Goal: Task Accomplishment & Management: Manage account settings

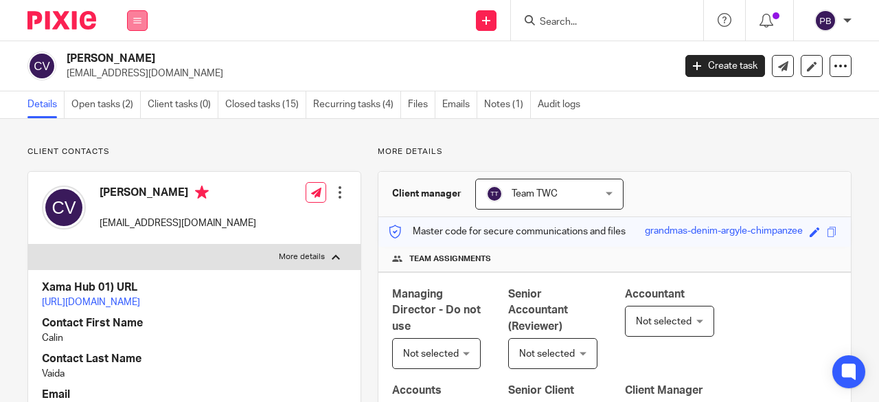
click at [135, 23] on icon at bounding box center [137, 20] width 8 height 8
click at [139, 164] on link "Settings" at bounding box center [137, 165] width 36 height 10
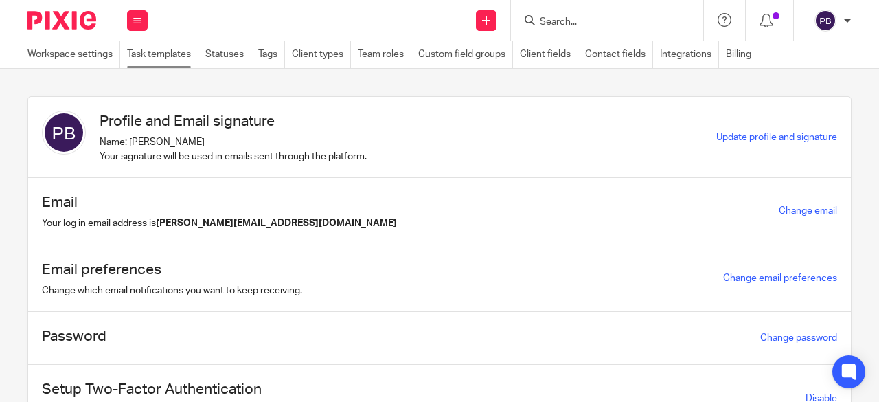
click at [157, 52] on link "Task templates" at bounding box center [162, 54] width 71 height 27
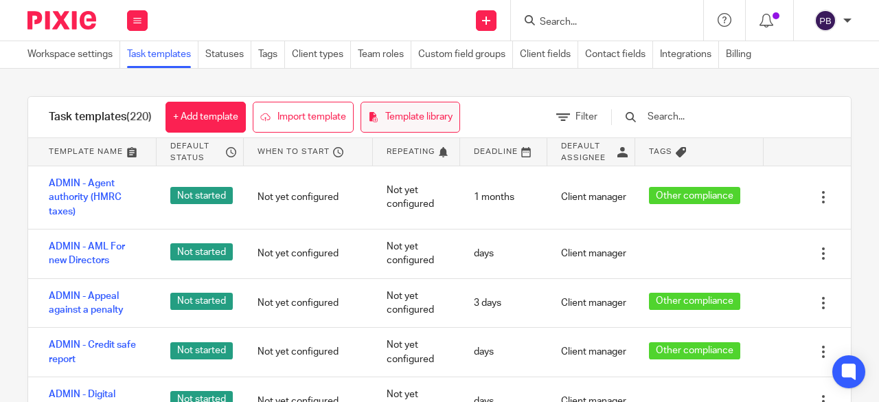
click at [430, 120] on link "Template library" at bounding box center [410, 117] width 100 height 31
click at [680, 54] on link "Integrations" at bounding box center [689, 54] width 59 height 27
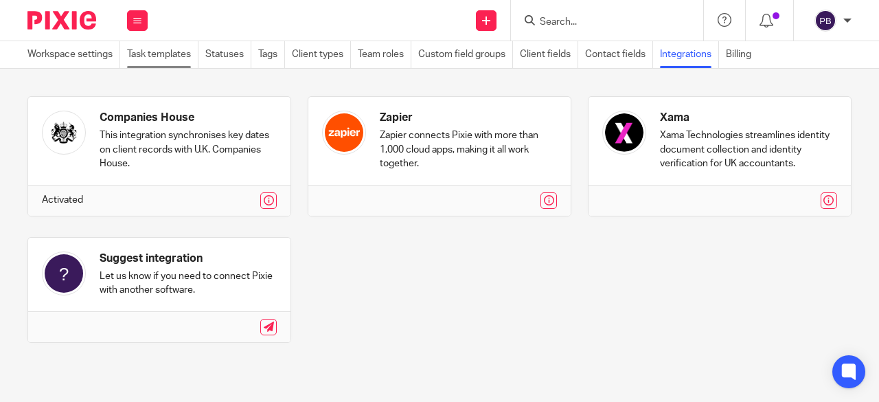
click at [184, 57] on link "Task templates" at bounding box center [162, 54] width 71 height 27
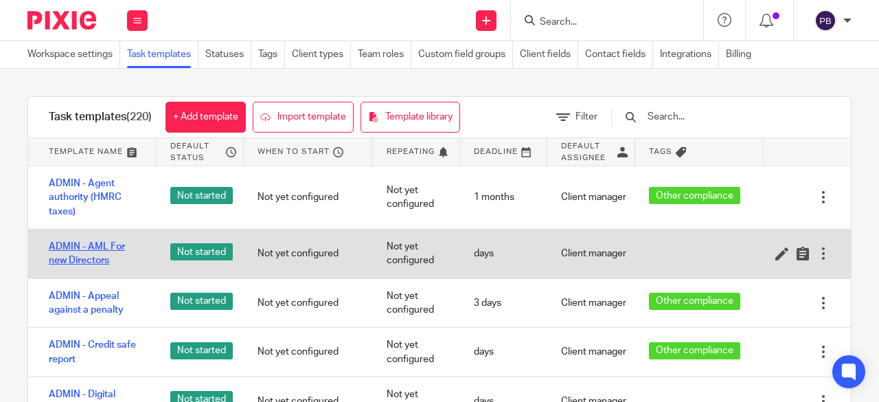
click at [89, 244] on link "ADMIN - AML For new Directors" at bounding box center [96, 254] width 94 height 28
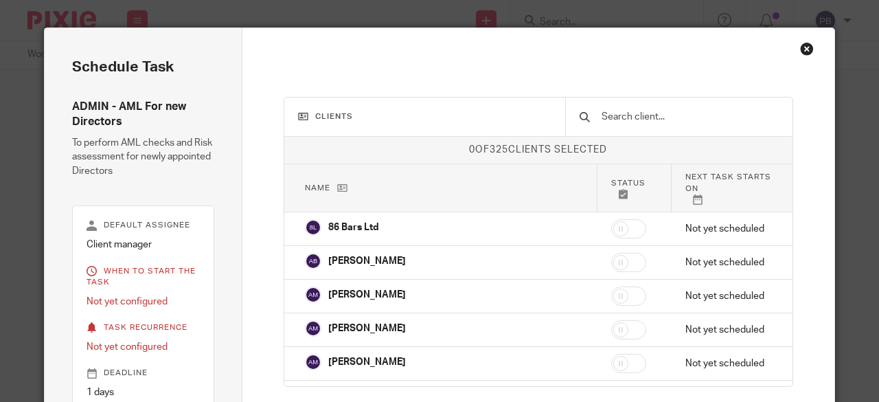
scroll to position [96, 0]
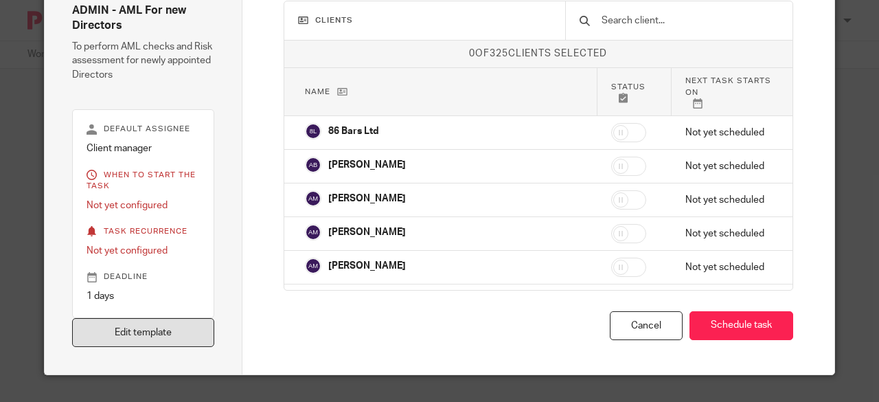
click at [170, 327] on link "Edit template" at bounding box center [143, 333] width 142 height 30
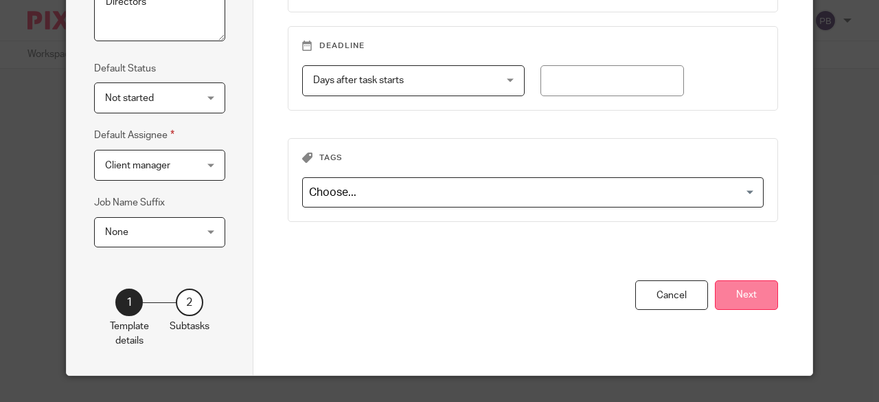
click at [756, 301] on button "Next" at bounding box center [746, 295] width 63 height 30
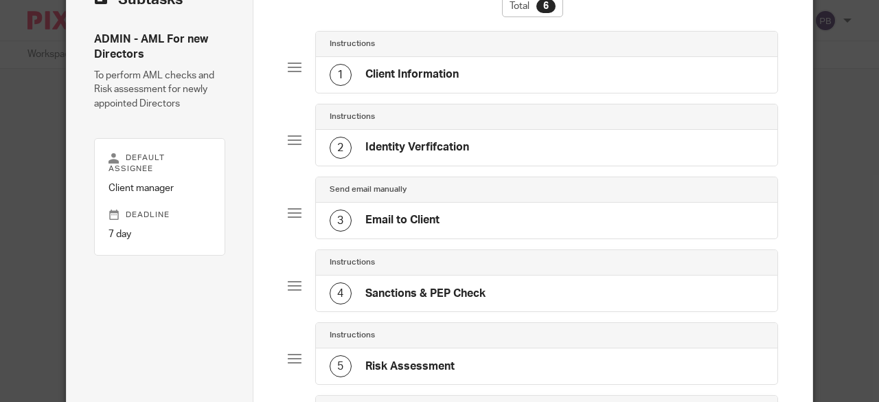
scroll to position [69, 0]
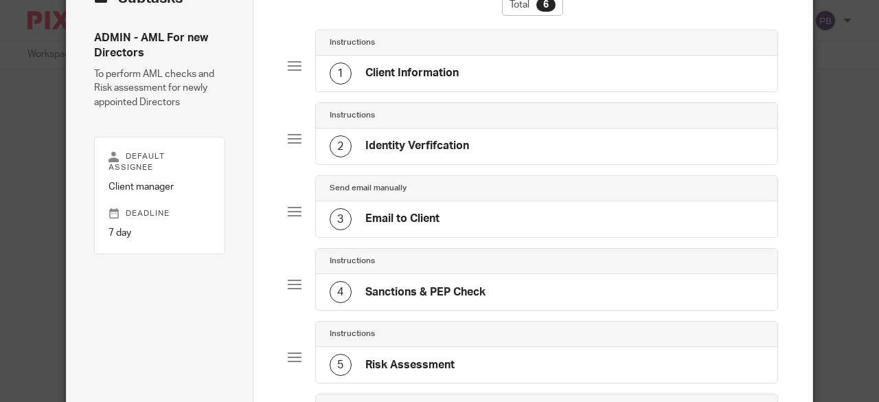
click at [427, 76] on h4 "Client Information" at bounding box center [411, 73] width 93 height 14
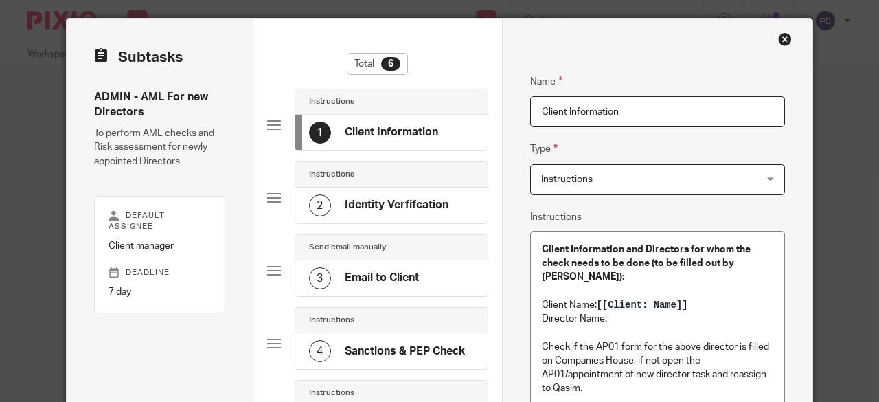
scroll to position [0, 0]
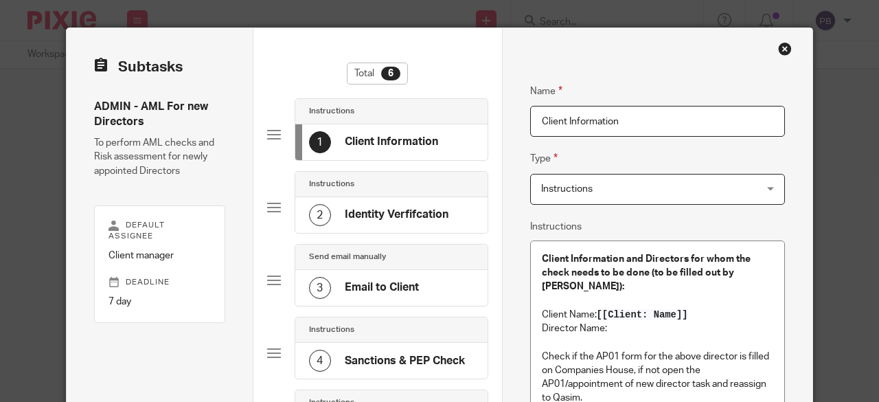
click at [378, 214] on h4 "Identity Verfifcation" at bounding box center [397, 214] width 104 height 14
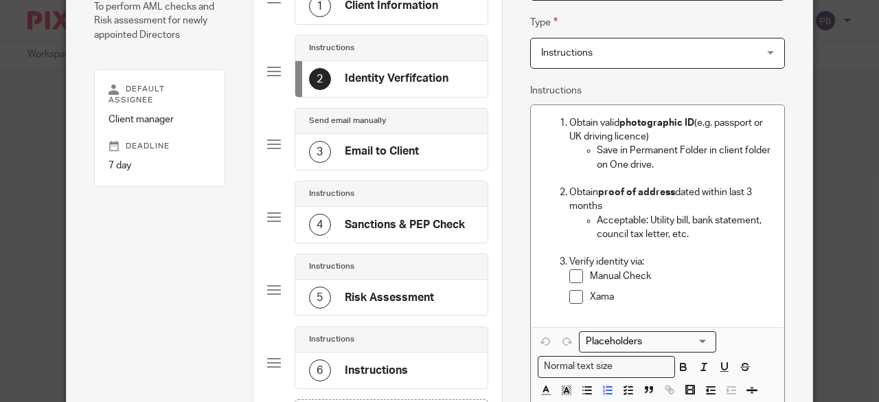
scroll to position [137, 0]
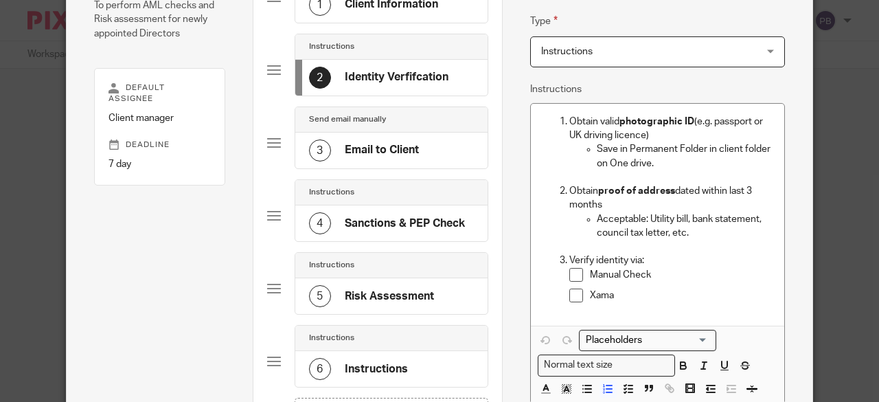
click at [375, 140] on div "3 Email to Client" at bounding box center [364, 150] width 110 height 22
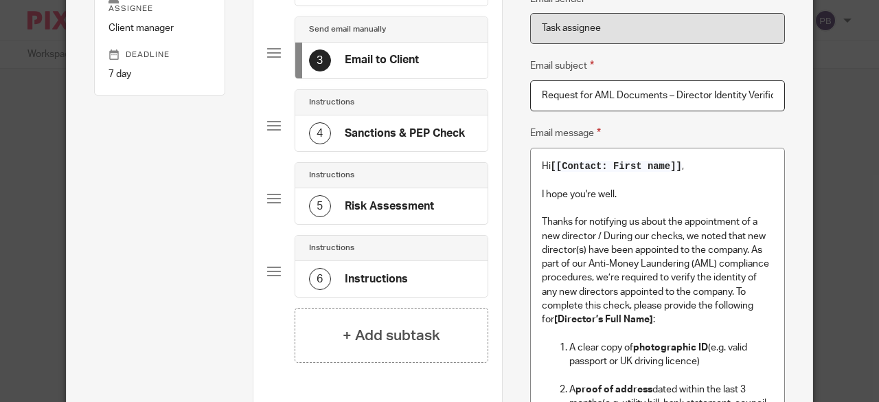
scroll to position [206, 0]
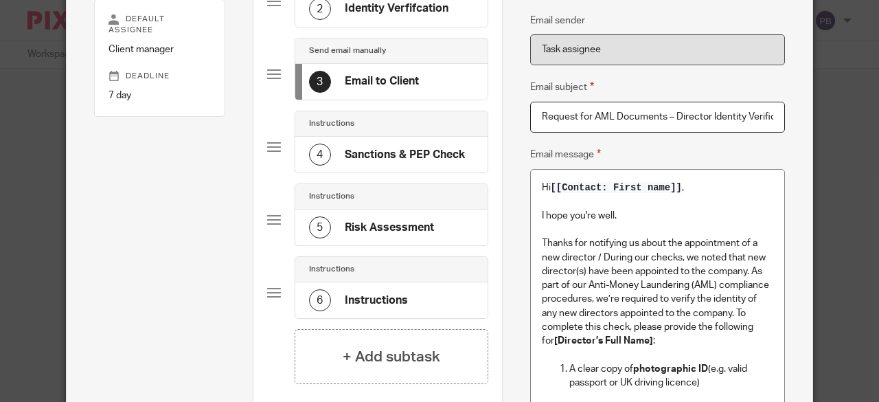
click at [375, 154] on h4 "Sanctions & PEP Check" at bounding box center [405, 155] width 120 height 14
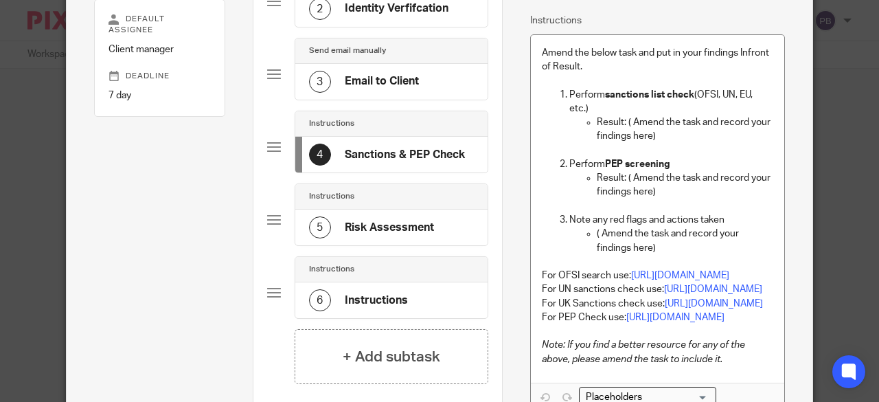
click at [374, 220] on h4 "Risk Assessment" at bounding box center [389, 227] width 89 height 14
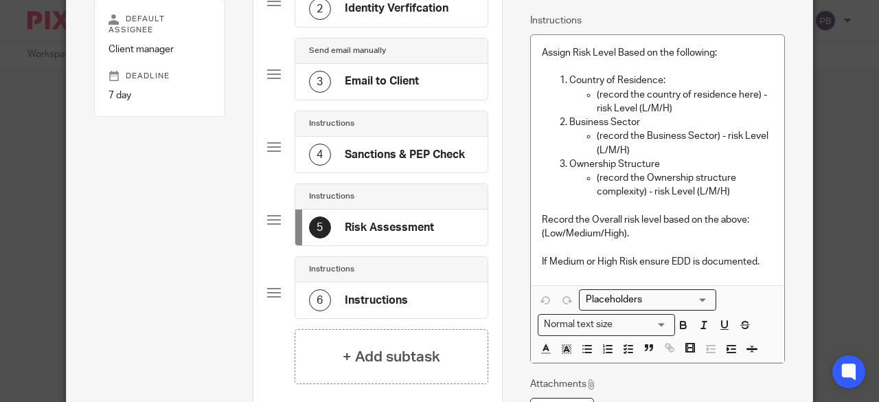
scroll to position [137, 0]
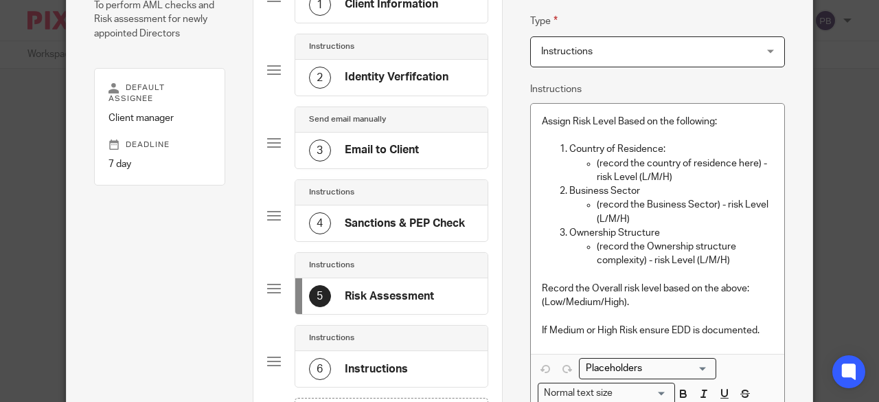
click at [399, 364] on h4 "Instructions" at bounding box center [376, 369] width 63 height 14
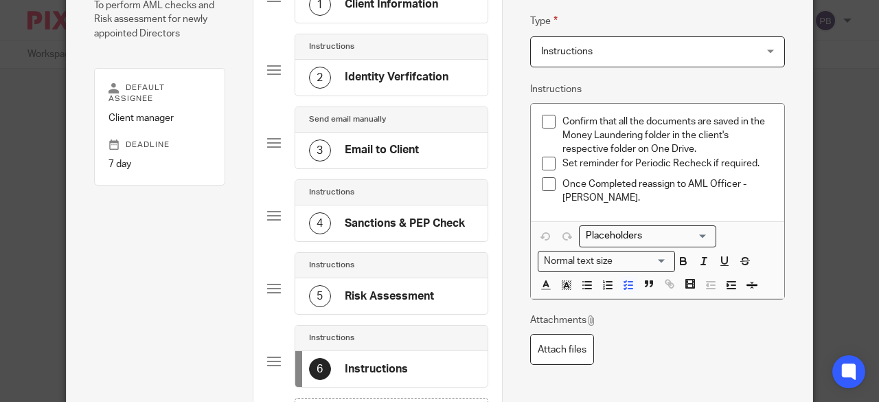
scroll to position [0, 0]
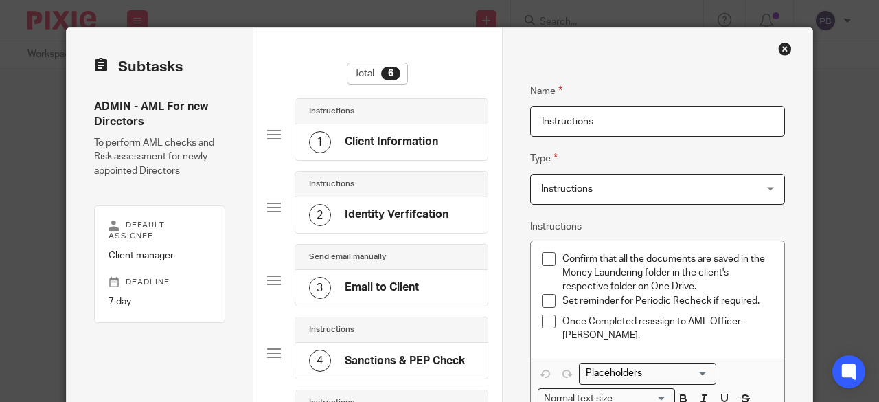
click at [783, 53] on div "Close this dialog window" at bounding box center [785, 49] width 14 height 14
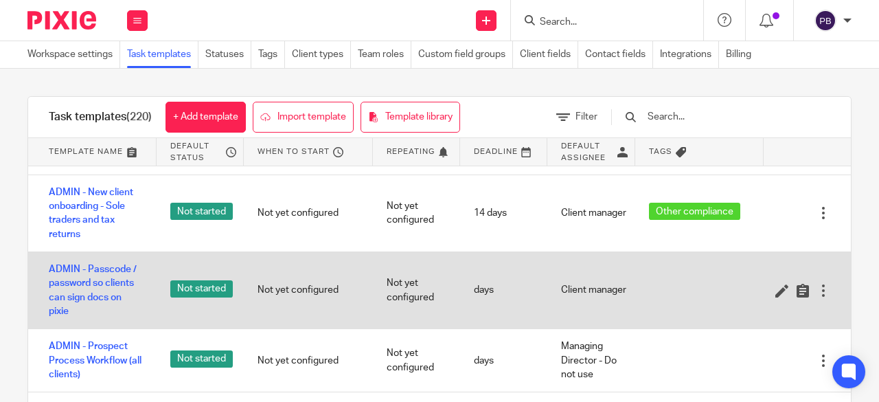
scroll to position [1098, 0]
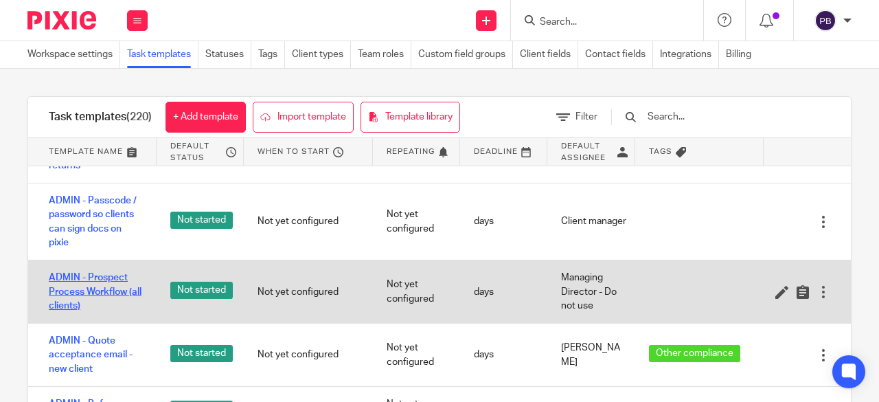
click at [75, 310] on link "ADMIN - Prospect Process Workflow (all clients)" at bounding box center [96, 291] width 94 height 42
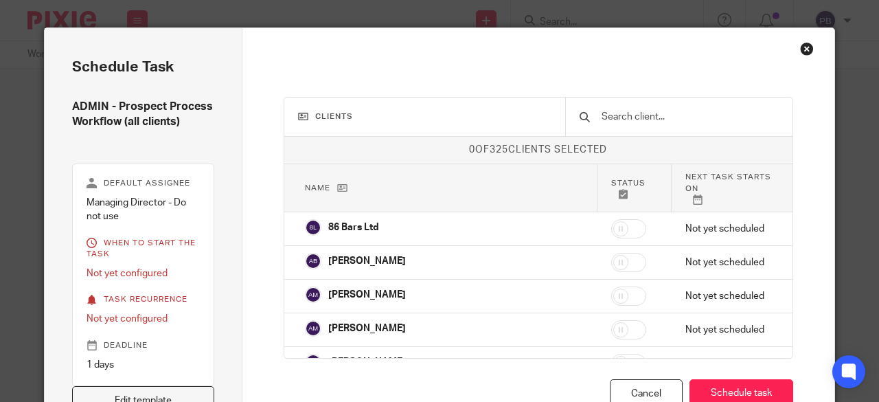
scroll to position [12, 0]
